Goal: Check status: Check status

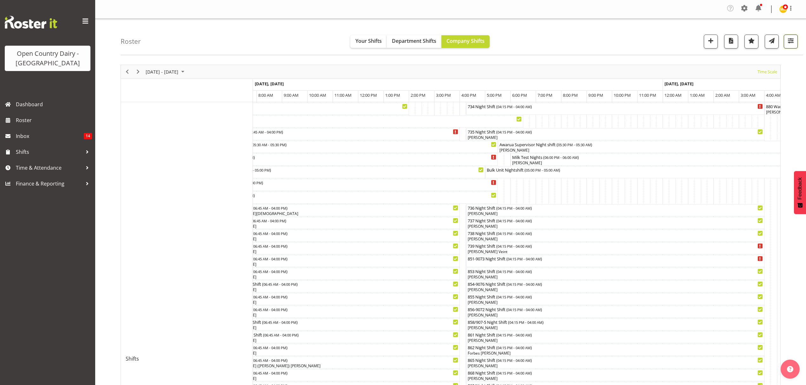
click at [787, 47] on button "button" at bounding box center [791, 42] width 14 height 14
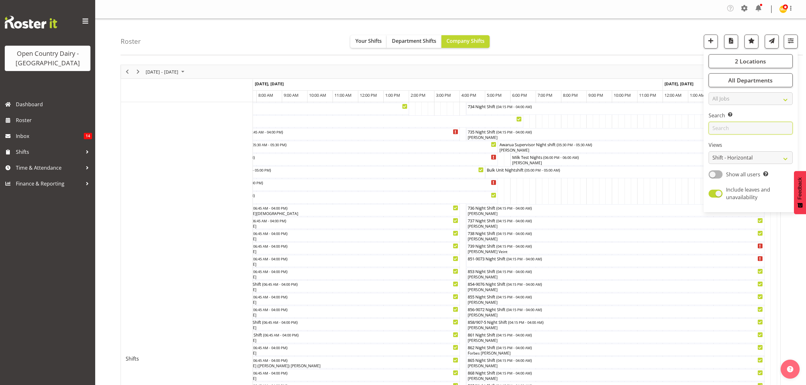
click at [764, 126] on input "text" at bounding box center [750, 128] width 84 height 13
type input "t"
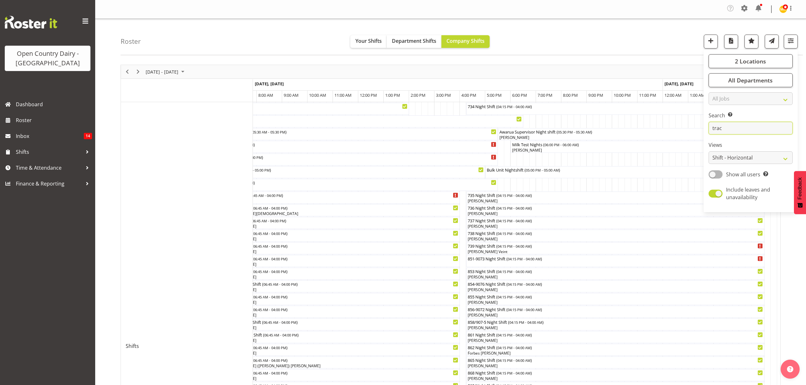
click at [764, 126] on input "trac" at bounding box center [750, 128] width 84 height 13
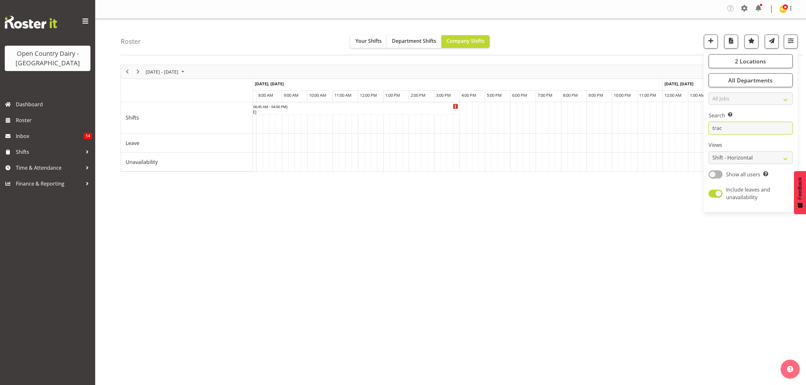
type input "trac"
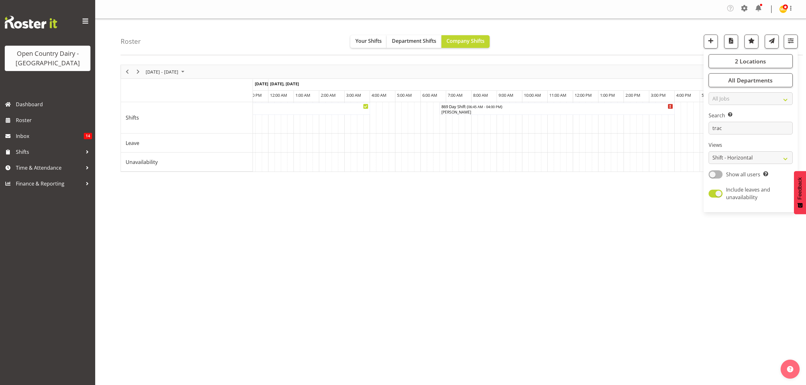
drag, startPoint x: 585, startPoint y: 181, endPoint x: 556, endPoint y: 193, distance: 31.0
click at [556, 198] on div "[DATE] - [DATE] [DATE] Timeline Day Timeline Week Timeline Fortnight Timeline M…" at bounding box center [463, 187] width 685 height 254
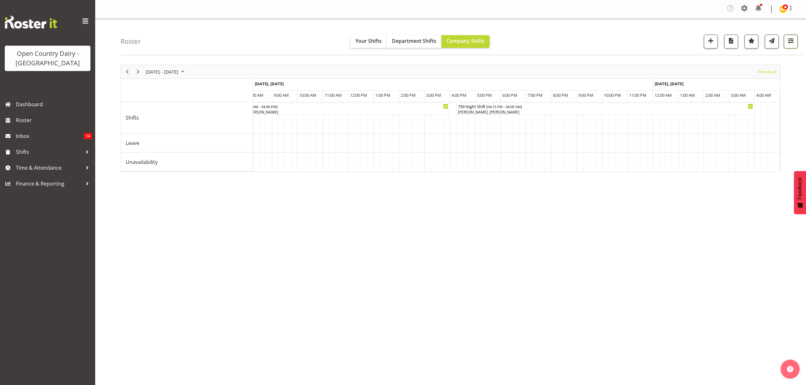
click at [795, 45] on button "button" at bounding box center [791, 42] width 14 height 14
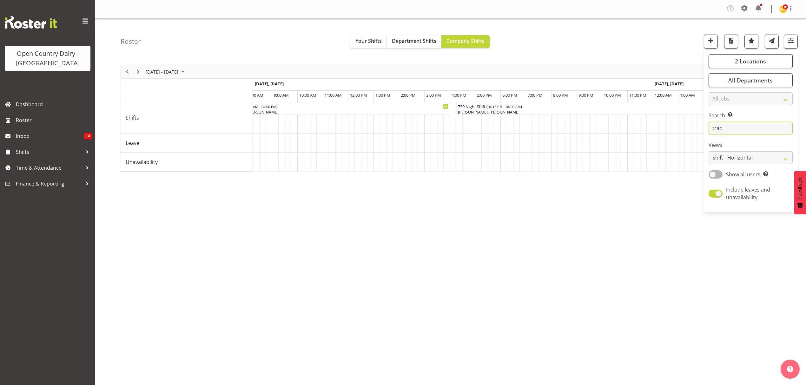
drag, startPoint x: 748, startPoint y: 128, endPoint x: 628, endPoint y: 131, distance: 119.3
click at [628, 131] on div "Roster Your Shifts Department Shifts Company Shifts 2 Locations Clear Awarua Mi…" at bounding box center [450, 166] width 711 height 295
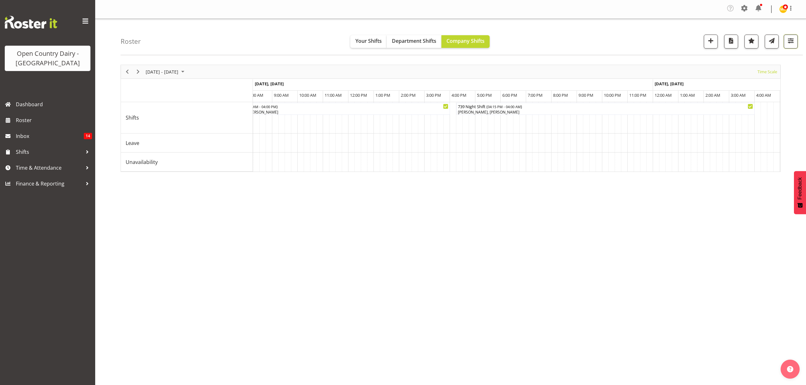
click at [792, 42] on span "button" at bounding box center [790, 40] width 8 height 8
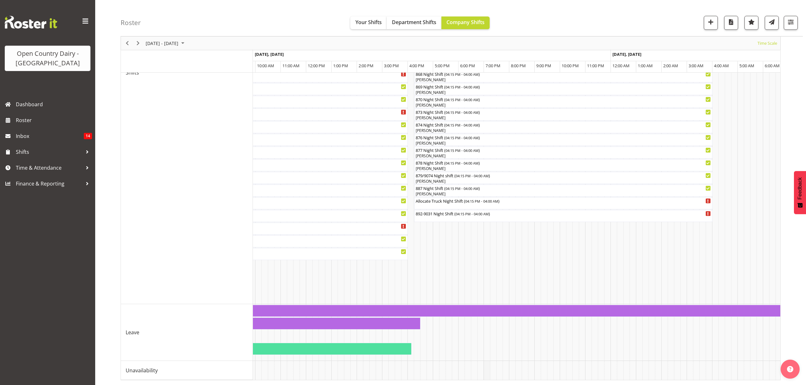
scroll to position [0, 2026]
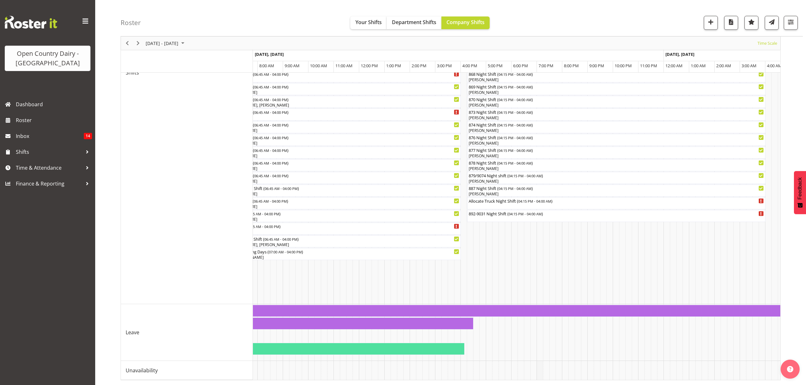
click at [541, 366] on td "Timeline Week of September 9, 2025" at bounding box center [539, 370] width 6 height 19
drag, startPoint x: 541, startPoint y: 366, endPoint x: 569, endPoint y: 367, distance: 28.3
click at [569, 367] on tr "Timeline Week of September 9, 2025" at bounding box center [359, 370] width 4264 height 19
click at [569, 367] on td "Timeline Week of September 9, 2025" at bounding box center [571, 370] width 6 height 19
click at [570, 370] on td "Timeline Week of September 9, 2025" at bounding box center [571, 370] width 6 height 19
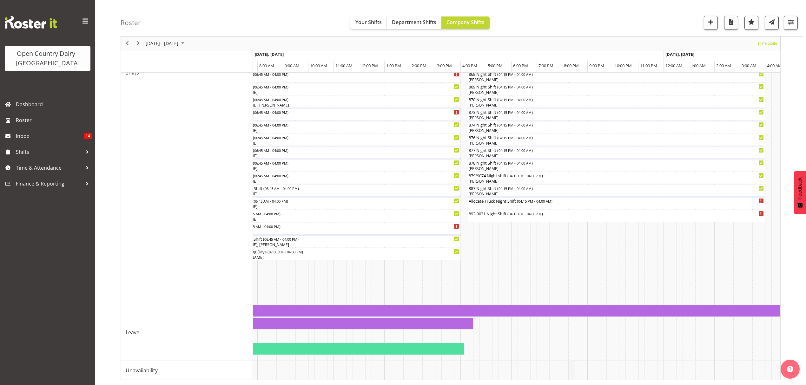
click at [570, 370] on td "Timeline Week of September 9, 2025" at bounding box center [571, 370] width 6 height 19
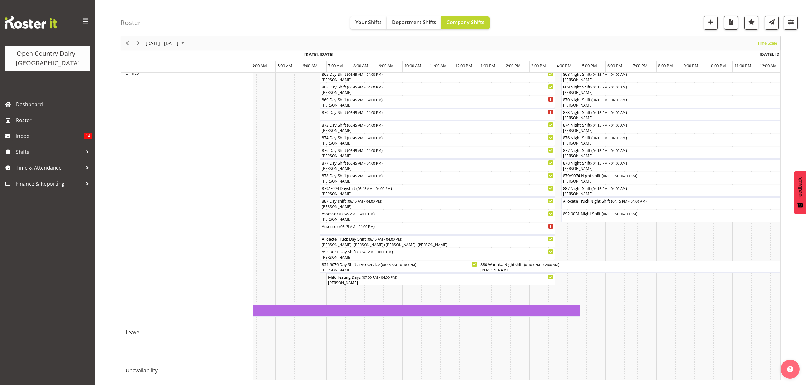
scroll to position [0, 0]
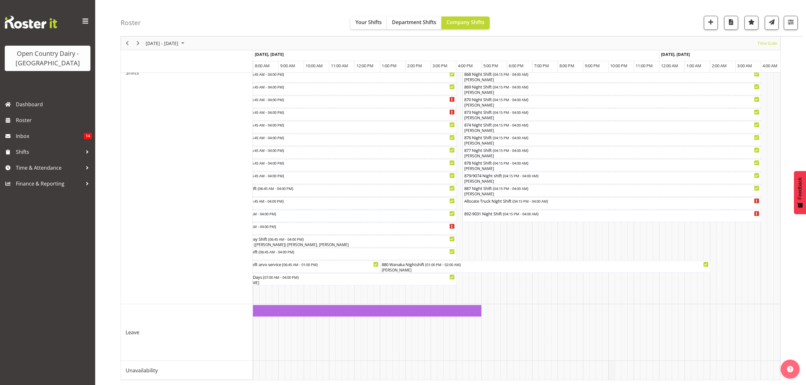
click at [625, 381] on div "[DATE] - [DATE] [DATE] Timeline Day Timeline Week Timeline Fortnight Timeline M…" at bounding box center [463, 92] width 685 height 586
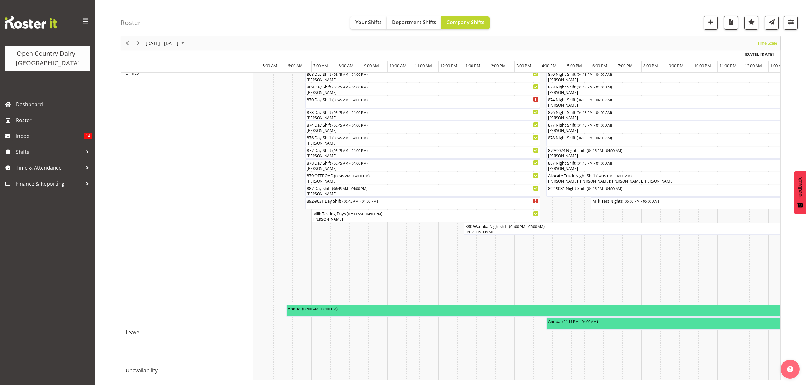
scroll to position [0, 2699]
